Goal: Task Accomplishment & Management: Use online tool/utility

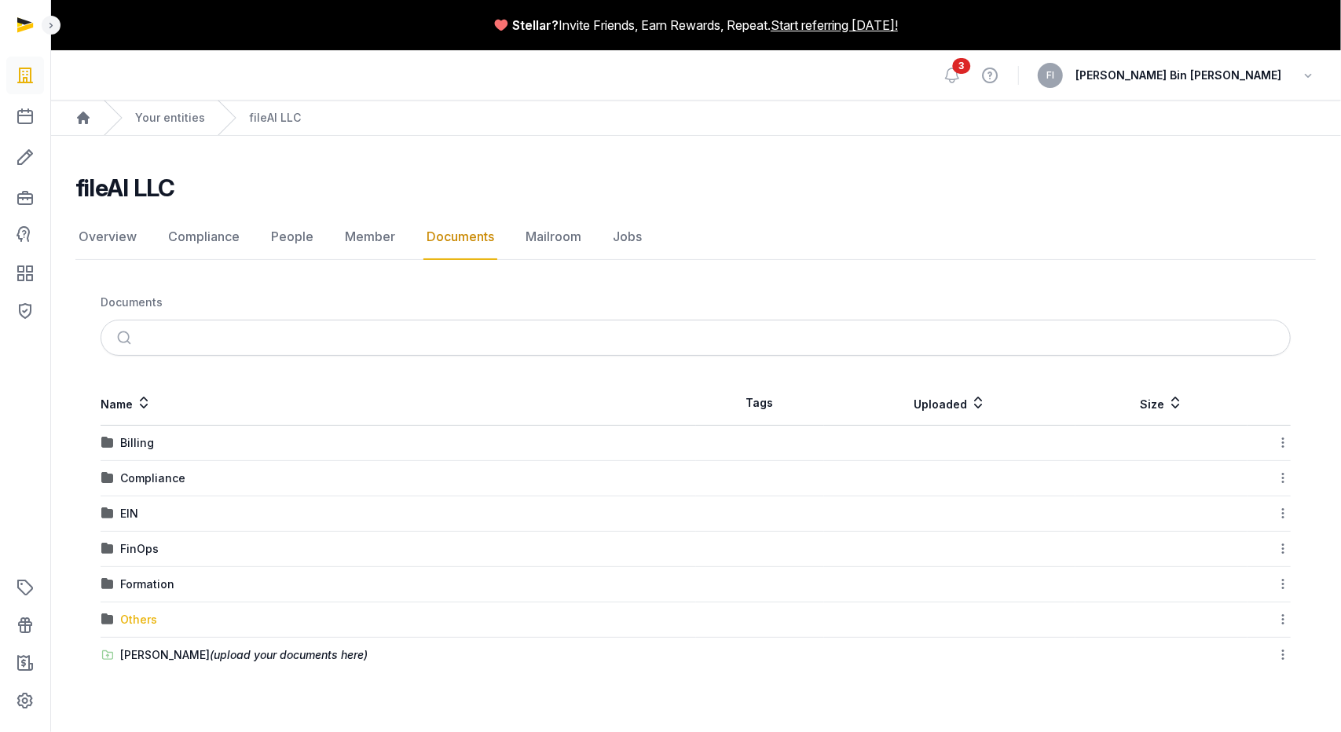
click at [143, 613] on div "Others" at bounding box center [138, 620] width 37 height 16
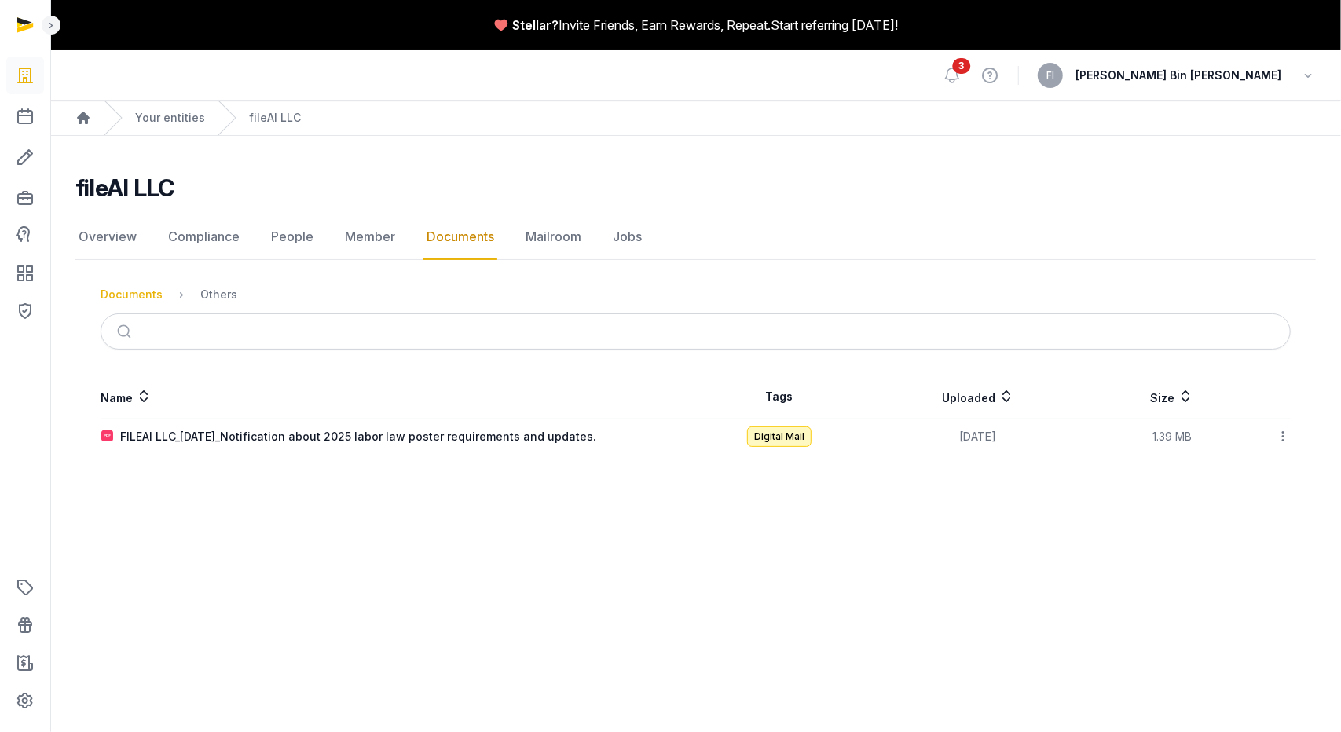
click at [152, 292] on div "Documents" at bounding box center [132, 295] width 62 height 16
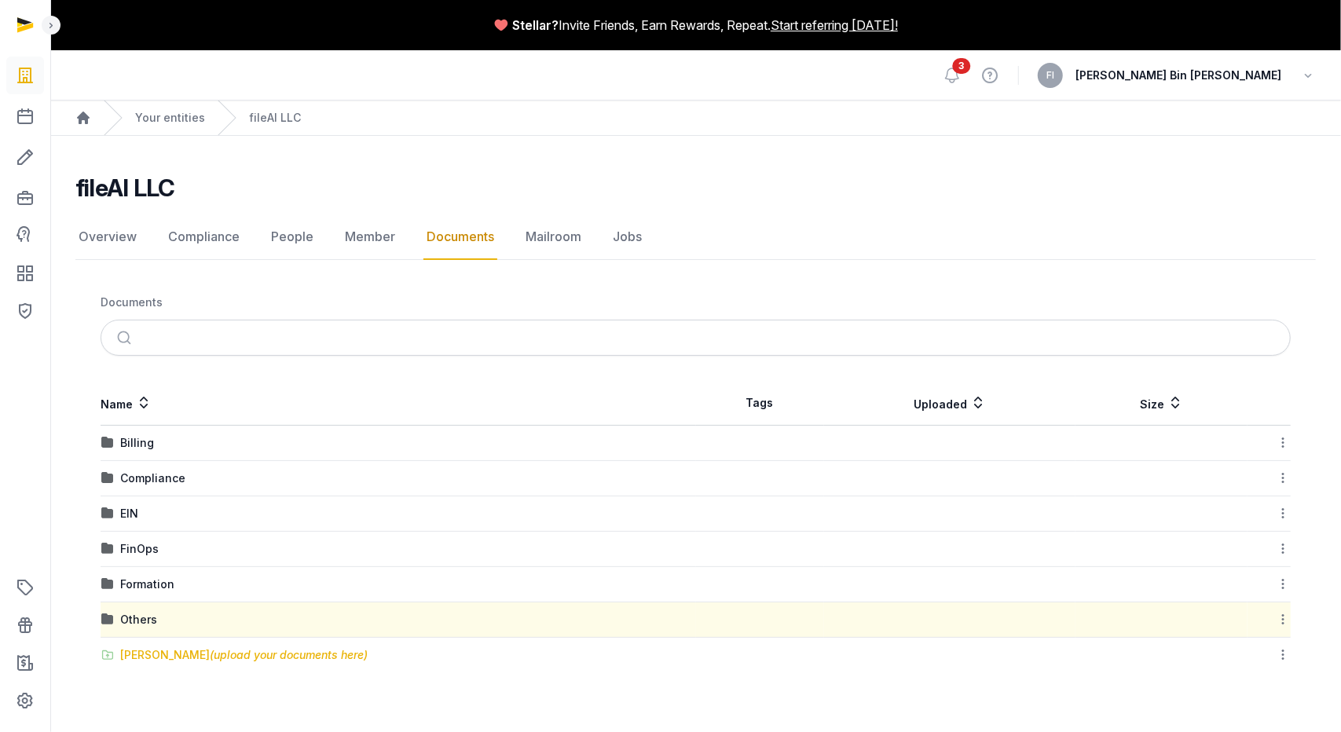
click at [181, 654] on div "[PERSON_NAME] (upload your documents here)" at bounding box center [243, 655] width 247 height 16
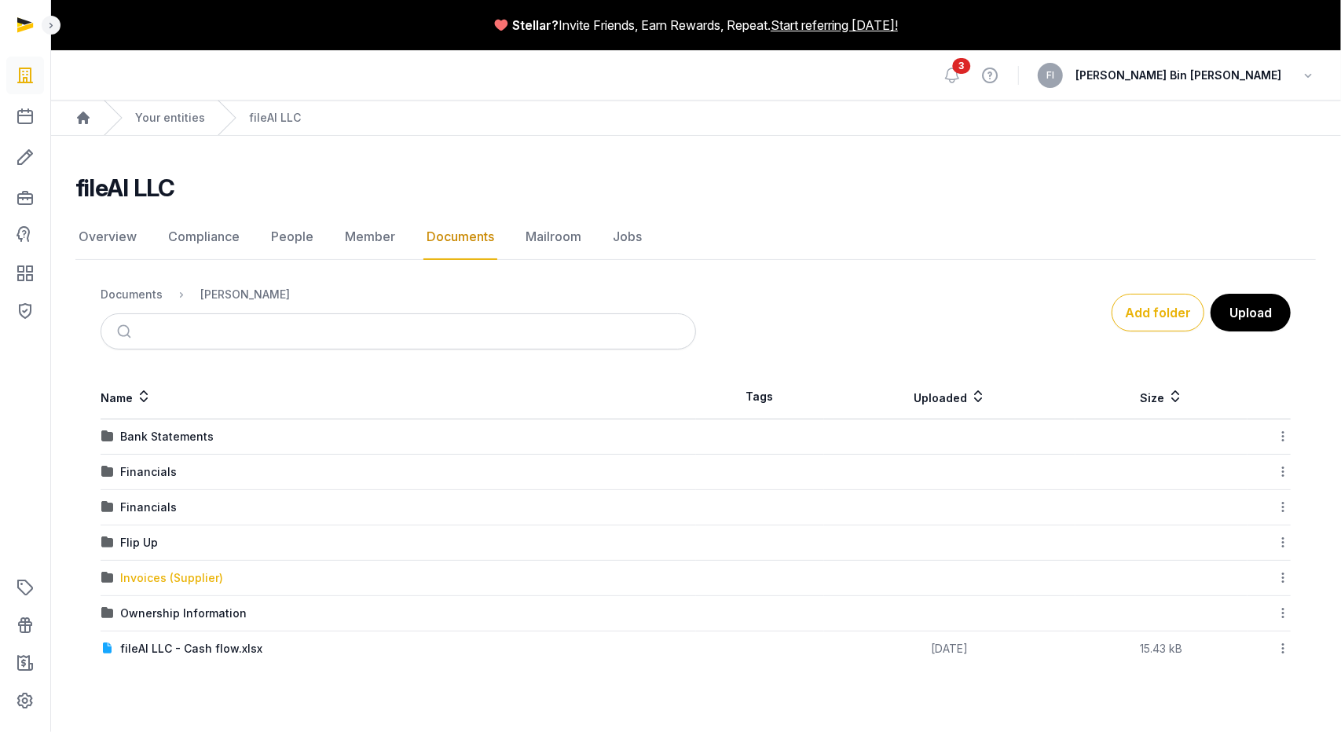
click at [137, 580] on div "Invoices (Supplier)" at bounding box center [171, 578] width 103 height 16
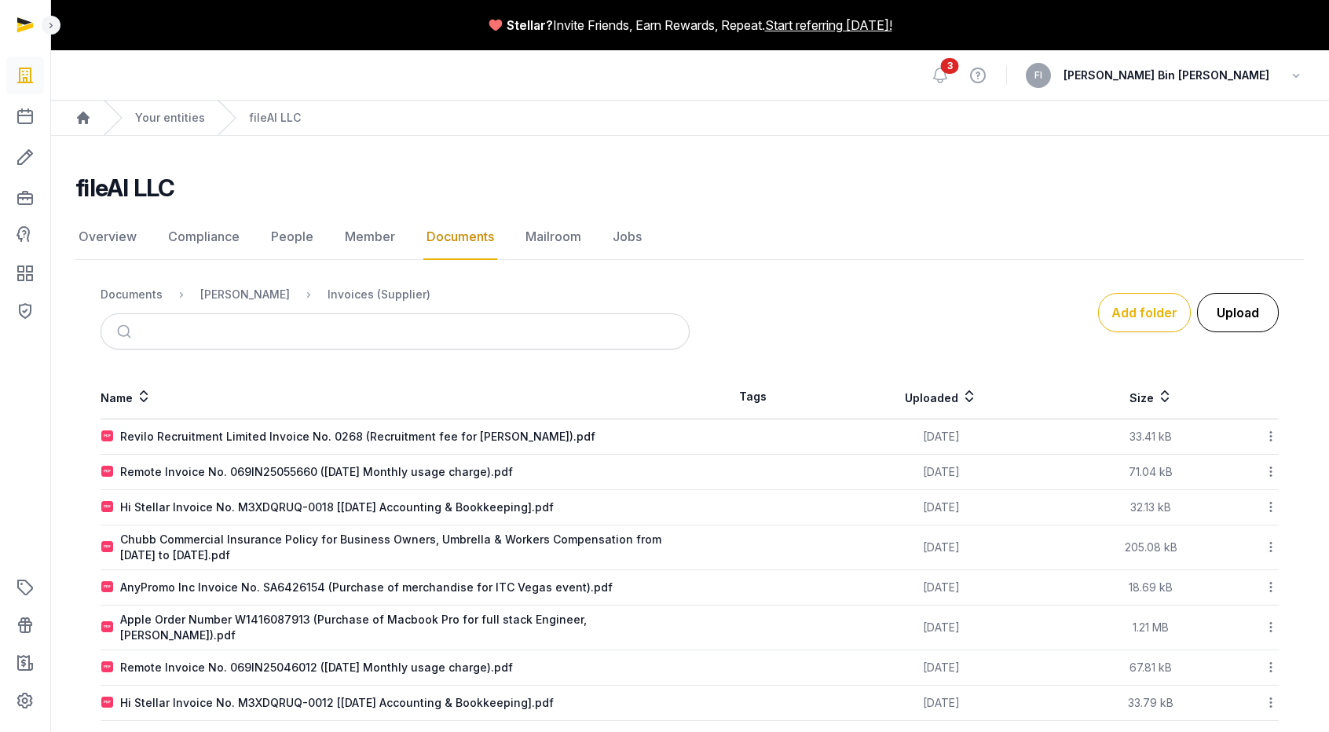
click at [1226, 312] on button "Upload" at bounding box center [1238, 312] width 82 height 39
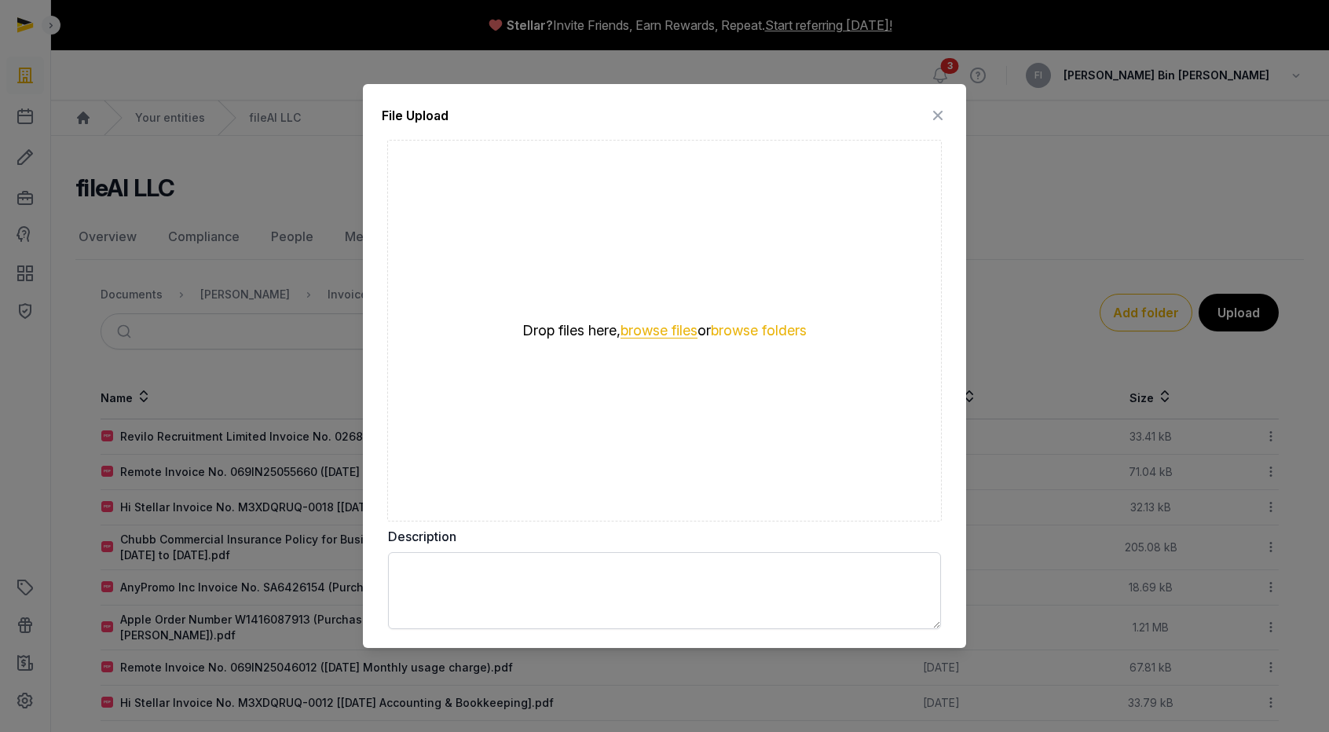
click at [633, 332] on button "browse files" at bounding box center [659, 331] width 77 height 15
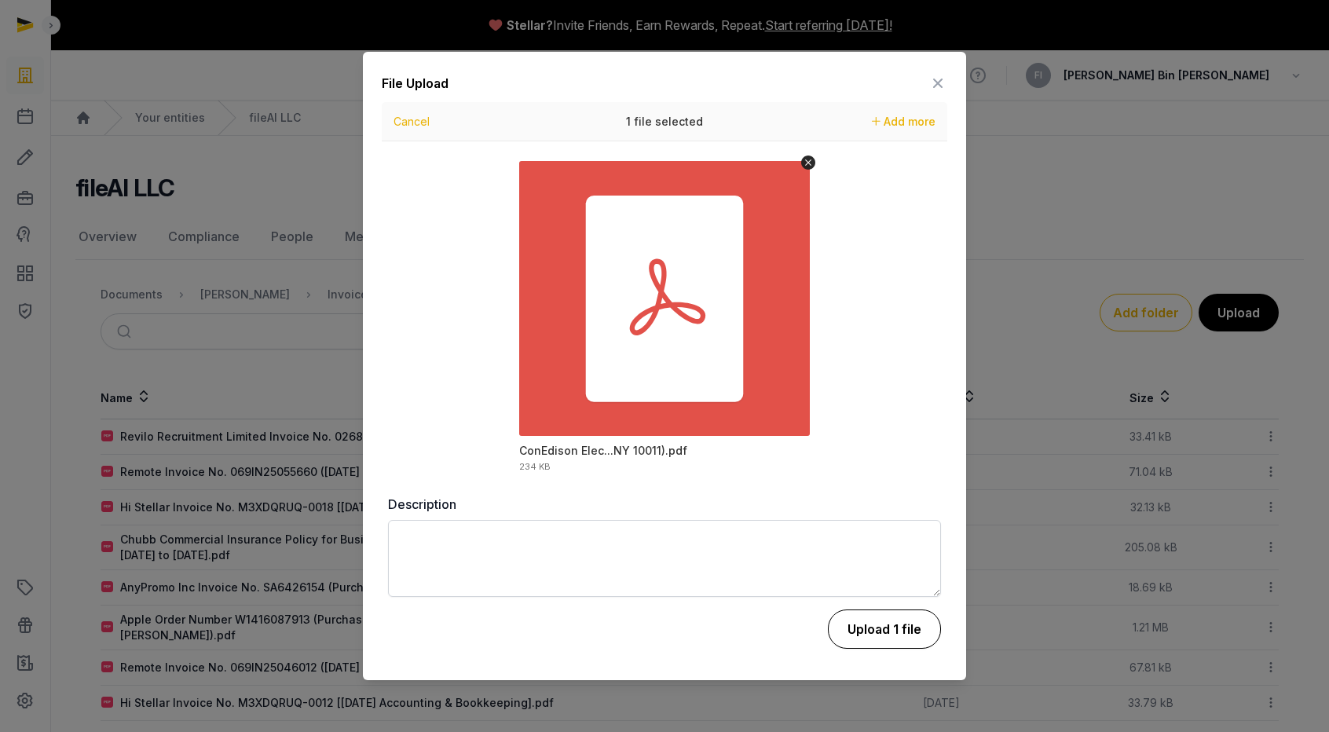
click at [889, 621] on button "Upload 1 file" at bounding box center [884, 629] width 113 height 39
